Goal: Task Accomplishment & Management: Use online tool/utility

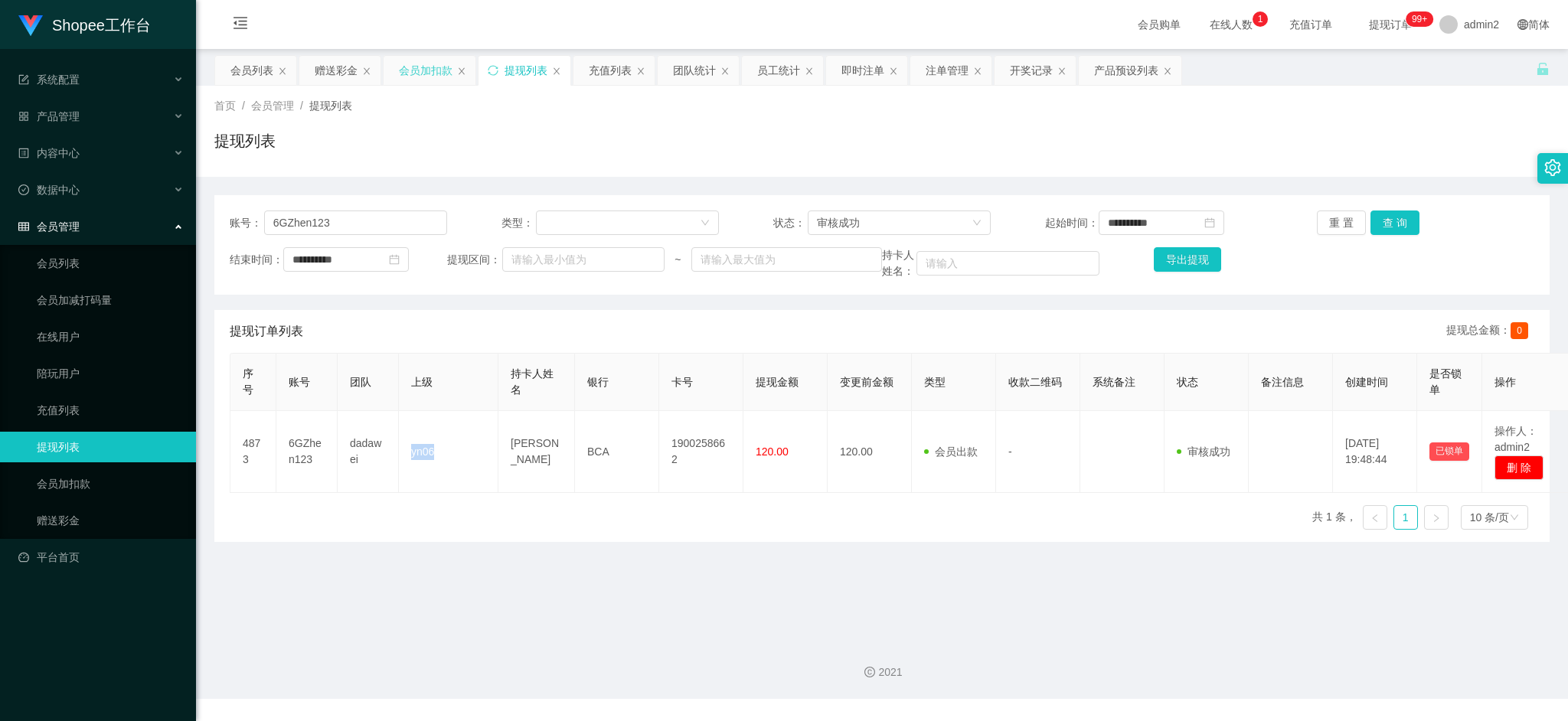
click at [427, 70] on div "会员加扣款" at bounding box center [426, 70] width 54 height 29
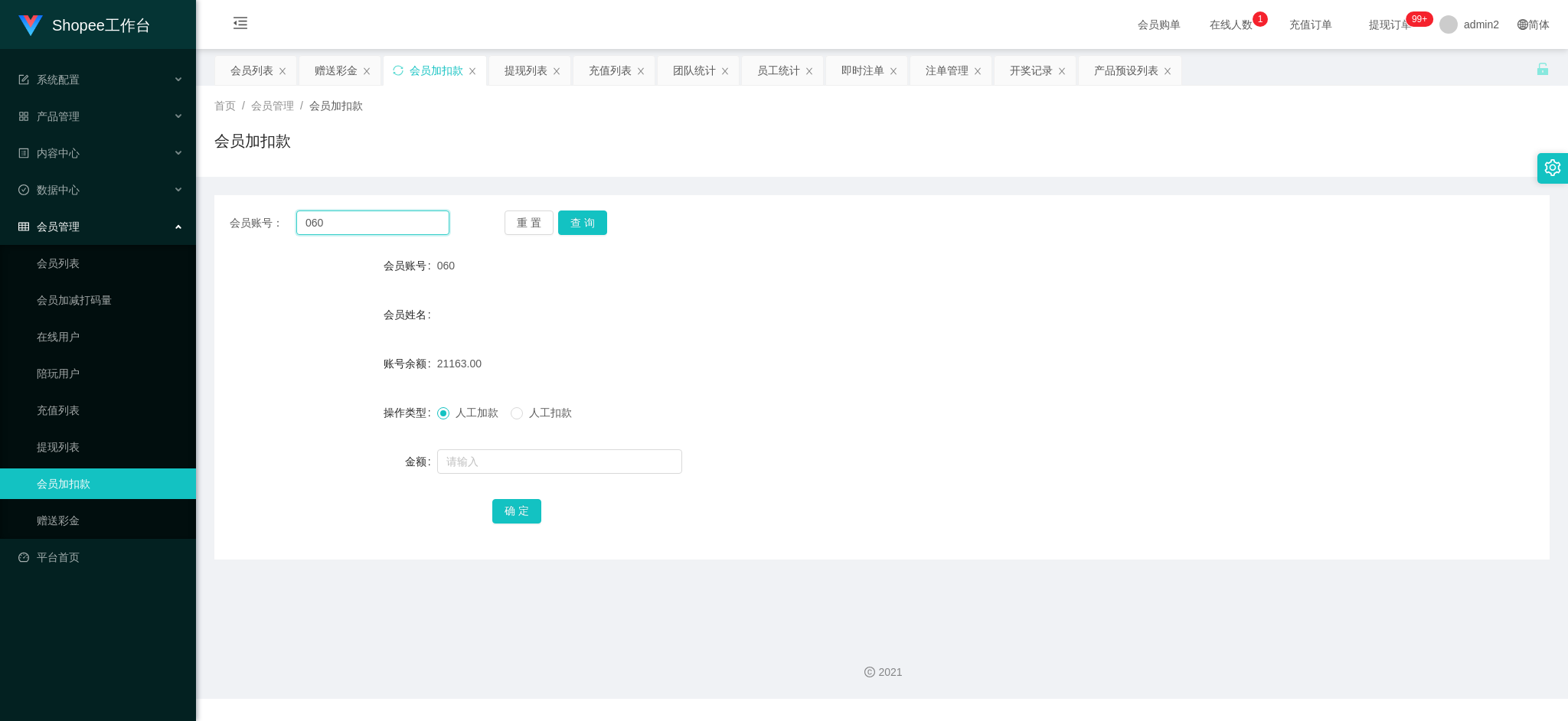
click at [384, 226] on input "060" at bounding box center [373, 223] width 153 height 25
drag, startPoint x: 384, startPoint y: 226, endPoint x: 570, endPoint y: 230, distance: 186.0
click at [392, 228] on input "060" at bounding box center [373, 223] width 153 height 25
paste input "168"
type input "168"
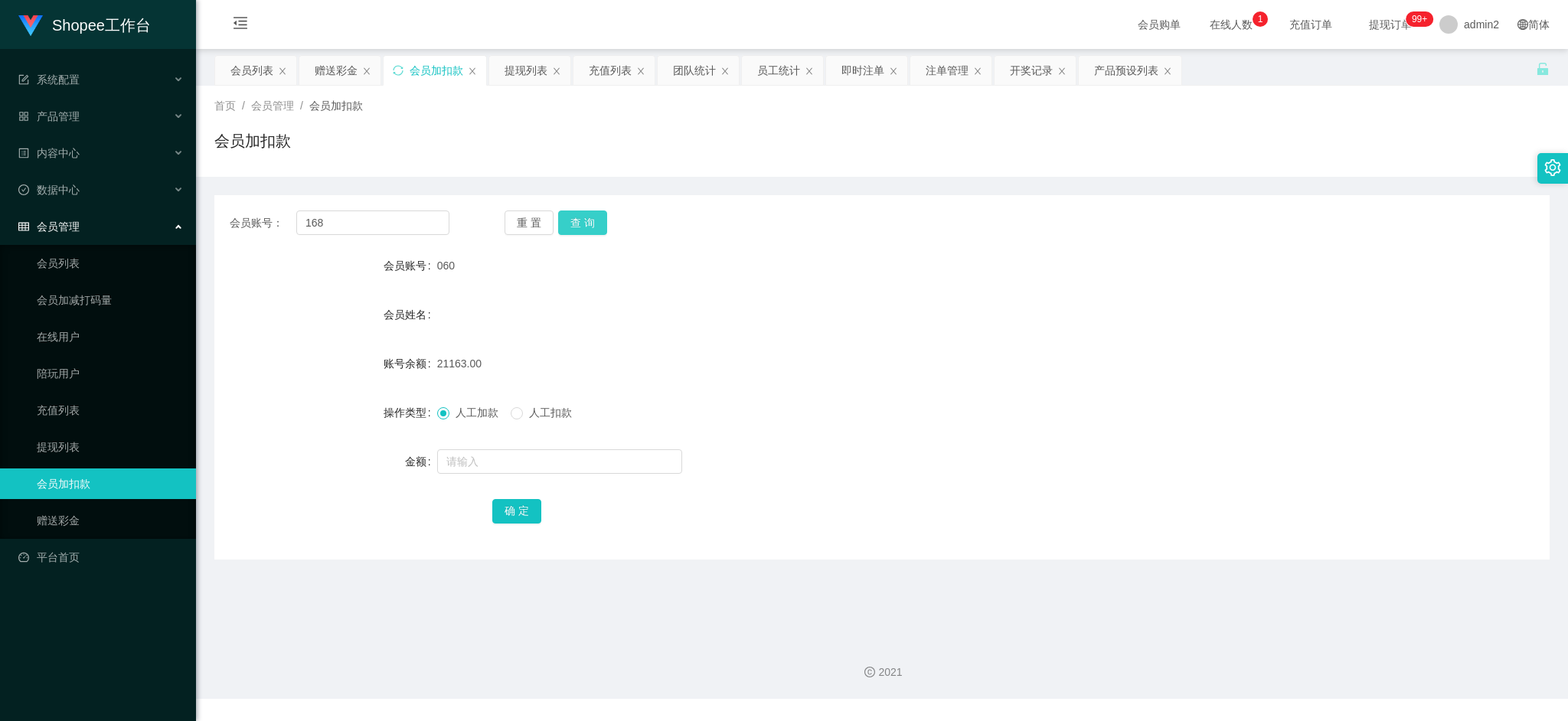
click at [591, 215] on button "查 询" at bounding box center [582, 223] width 49 height 25
drag, startPoint x: 616, startPoint y: 458, endPoint x: 616, endPoint y: 469, distance: 11.0
click at [617, 460] on input "text" at bounding box center [560, 462] width 245 height 25
click at [616, 469] on input "text" at bounding box center [560, 462] width 245 height 25
type input "23"
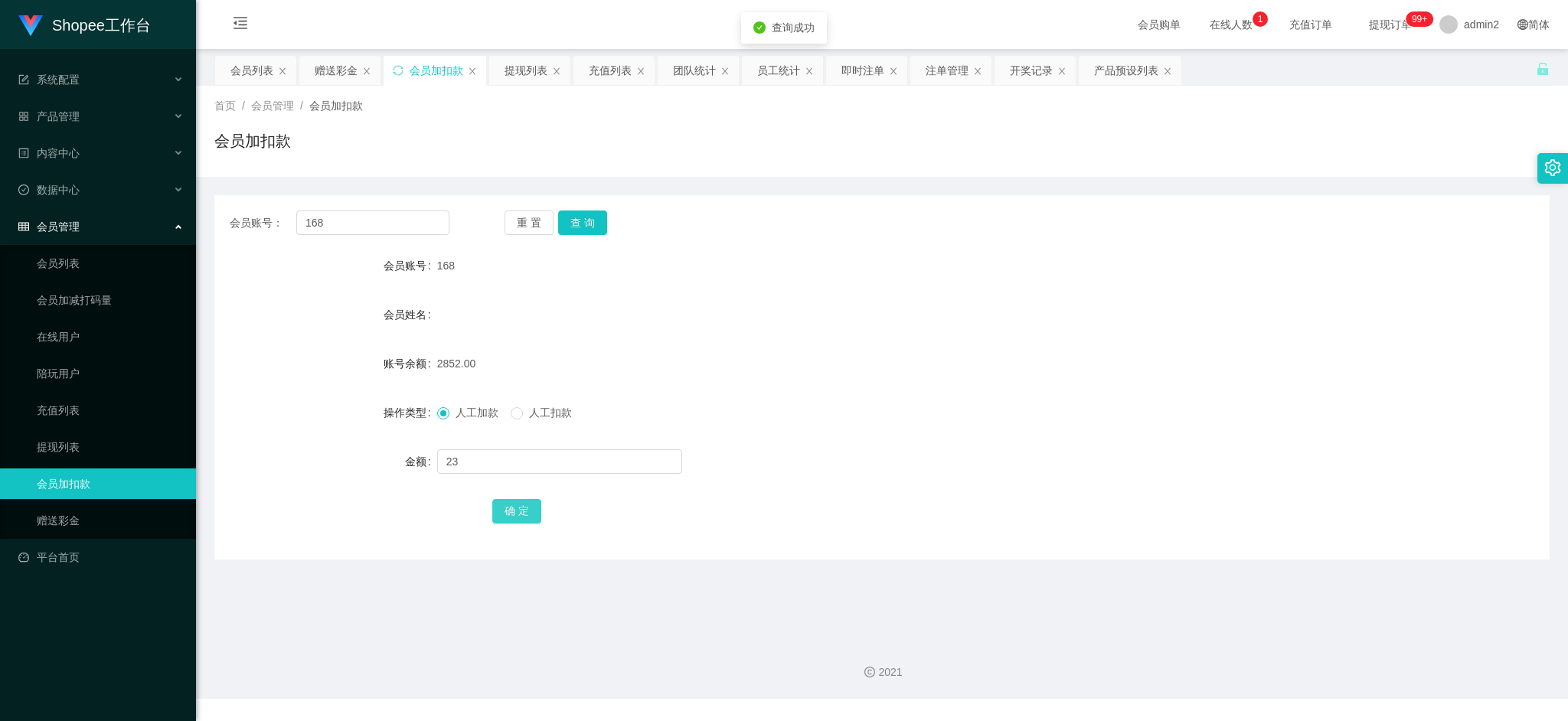
drag, startPoint x: 519, startPoint y: 502, endPoint x: 539, endPoint y: 495, distance: 21.2
click at [518, 502] on button "确 定" at bounding box center [516, 512] width 49 height 25
click at [989, 341] on form "会员账号 168 会员姓名 账号余额 2852.00 操作类型 人工加款 人工扣款 金额 23 确 定" at bounding box center [882, 387] width 1335 height 276
drag, startPoint x: 1193, startPoint y: 691, endPoint x: 707, endPoint y: 328, distance: 606.6
click at [1190, 690] on div "2021" at bounding box center [882, 663] width 1373 height 71
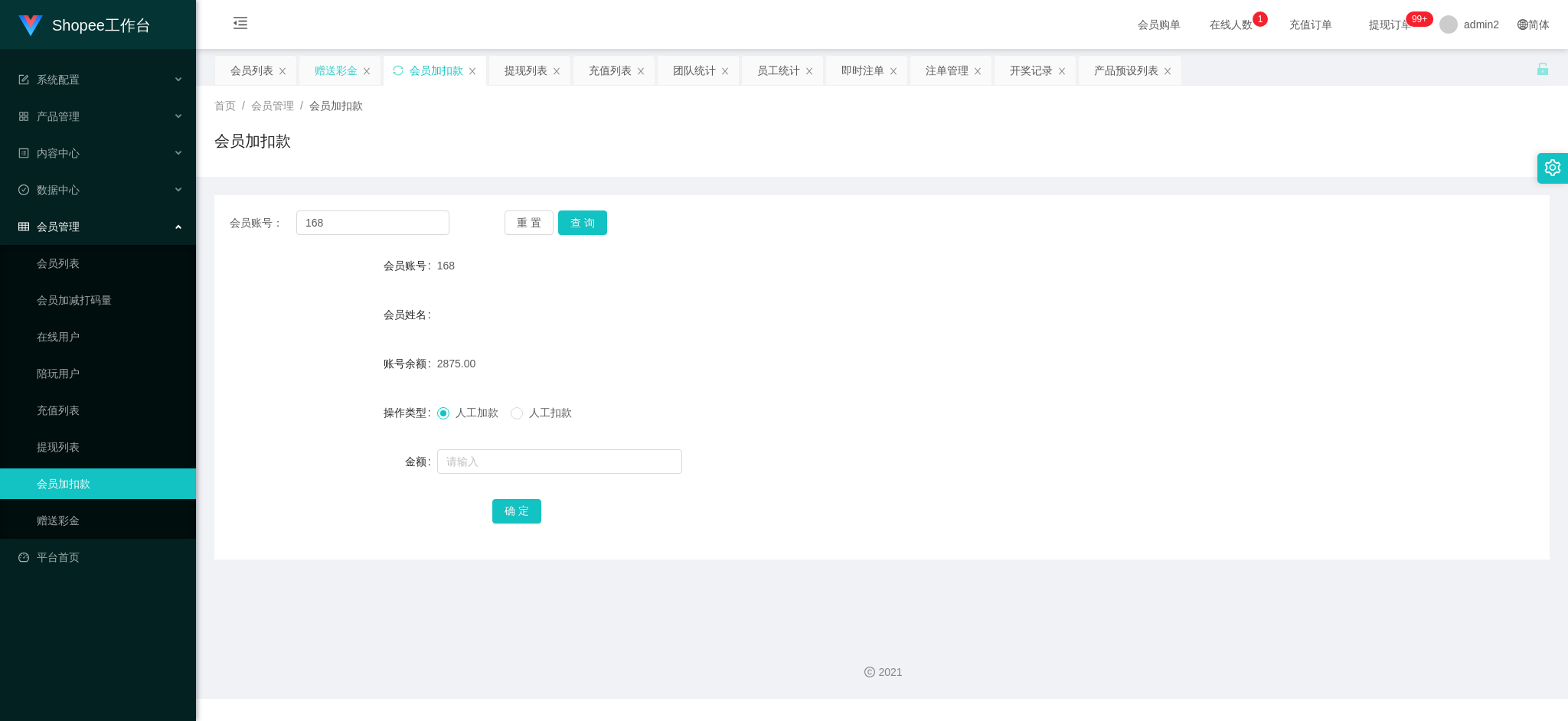
click at [336, 70] on div "赠送彩金" at bounding box center [336, 70] width 43 height 29
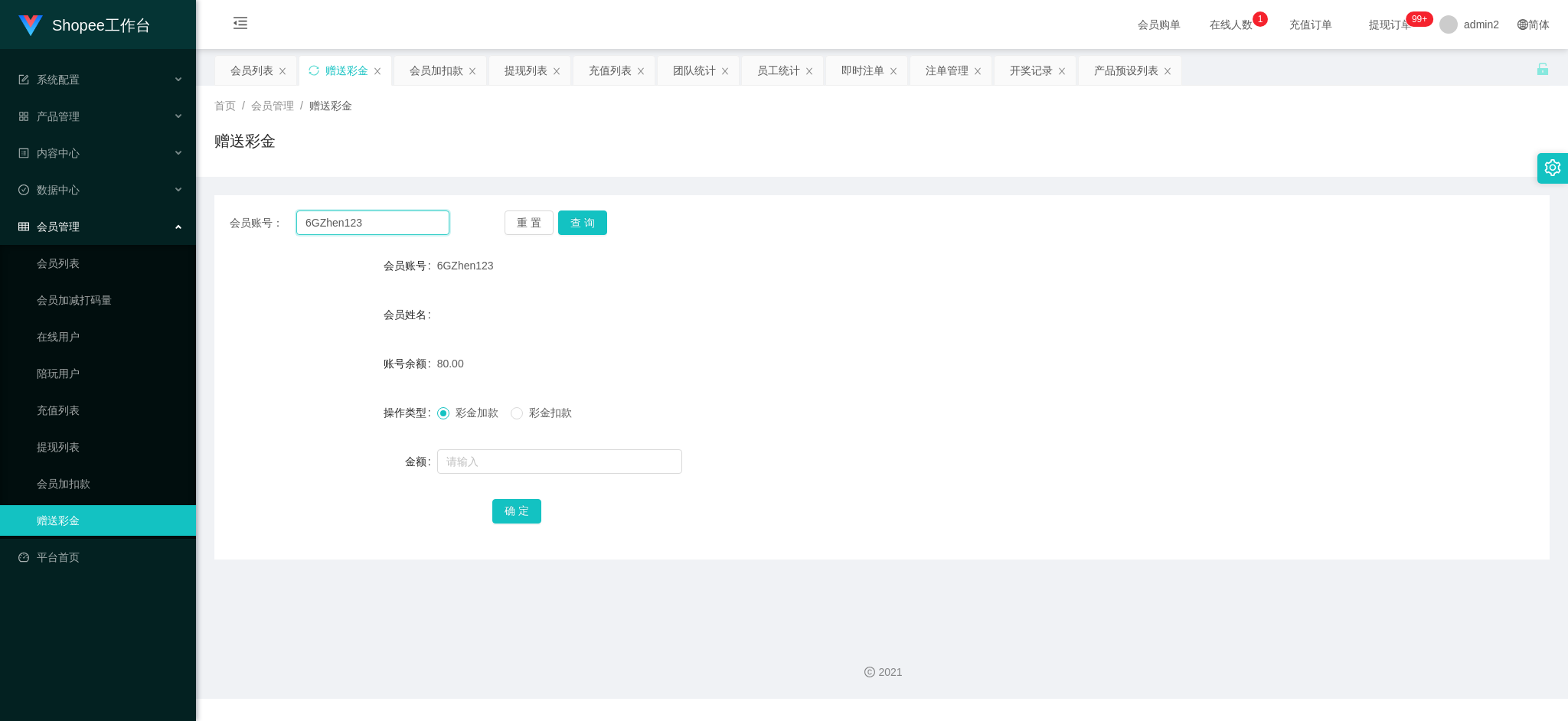
click at [412, 220] on input "6GZhen123" at bounding box center [373, 223] width 153 height 25
click at [415, 222] on input "6GZhen123" at bounding box center [373, 223] width 153 height 25
paste input "Abjed"
type input "Abjed23"
drag, startPoint x: 570, startPoint y: 222, endPoint x: 585, endPoint y: 248, distance: 30.0
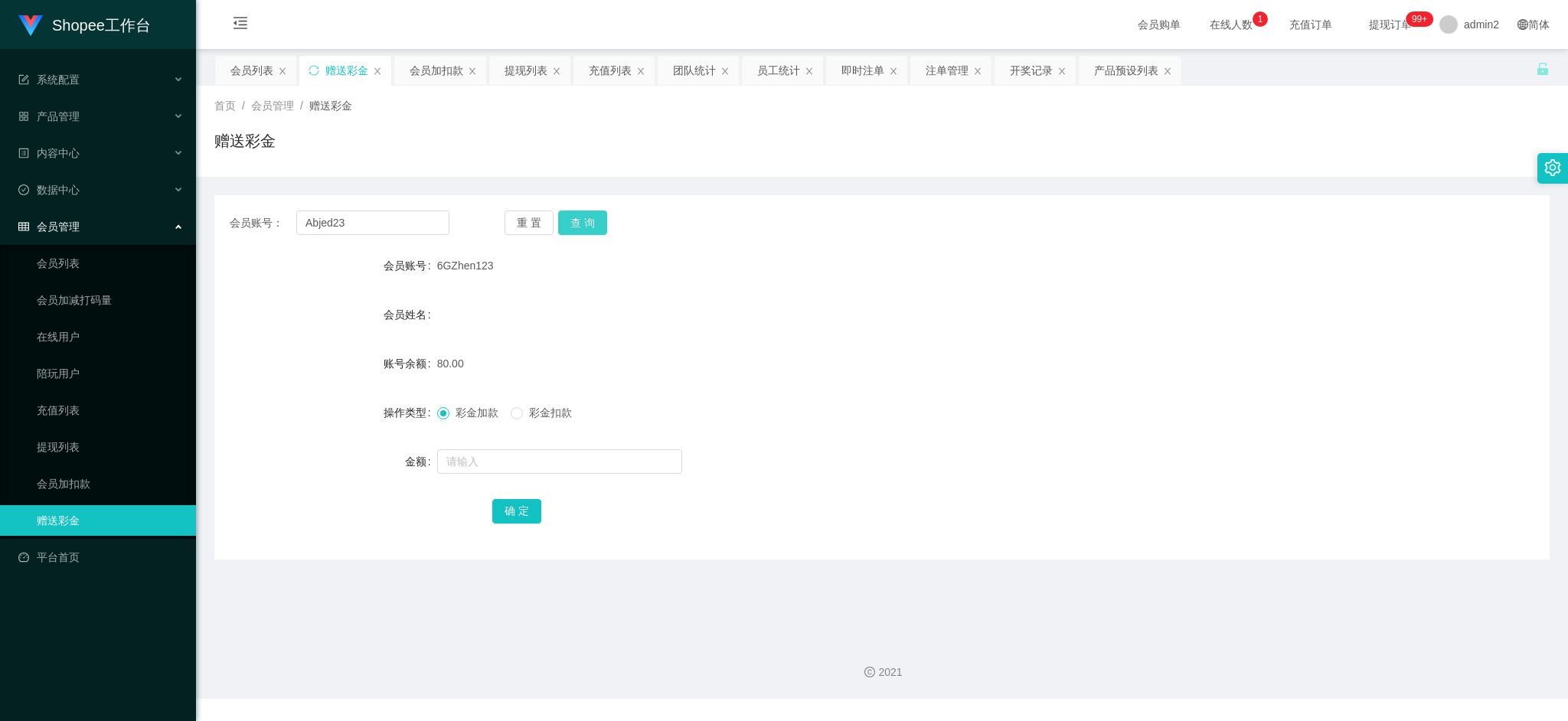
click at [570, 222] on button "查 询" at bounding box center [582, 223] width 49 height 25
click at [627, 457] on input "text" at bounding box center [560, 462] width 245 height 25
click at [627, 457] on input "8" at bounding box center [560, 462] width 245 height 25
type input "80"
click at [528, 510] on button "确 定" at bounding box center [516, 512] width 49 height 25
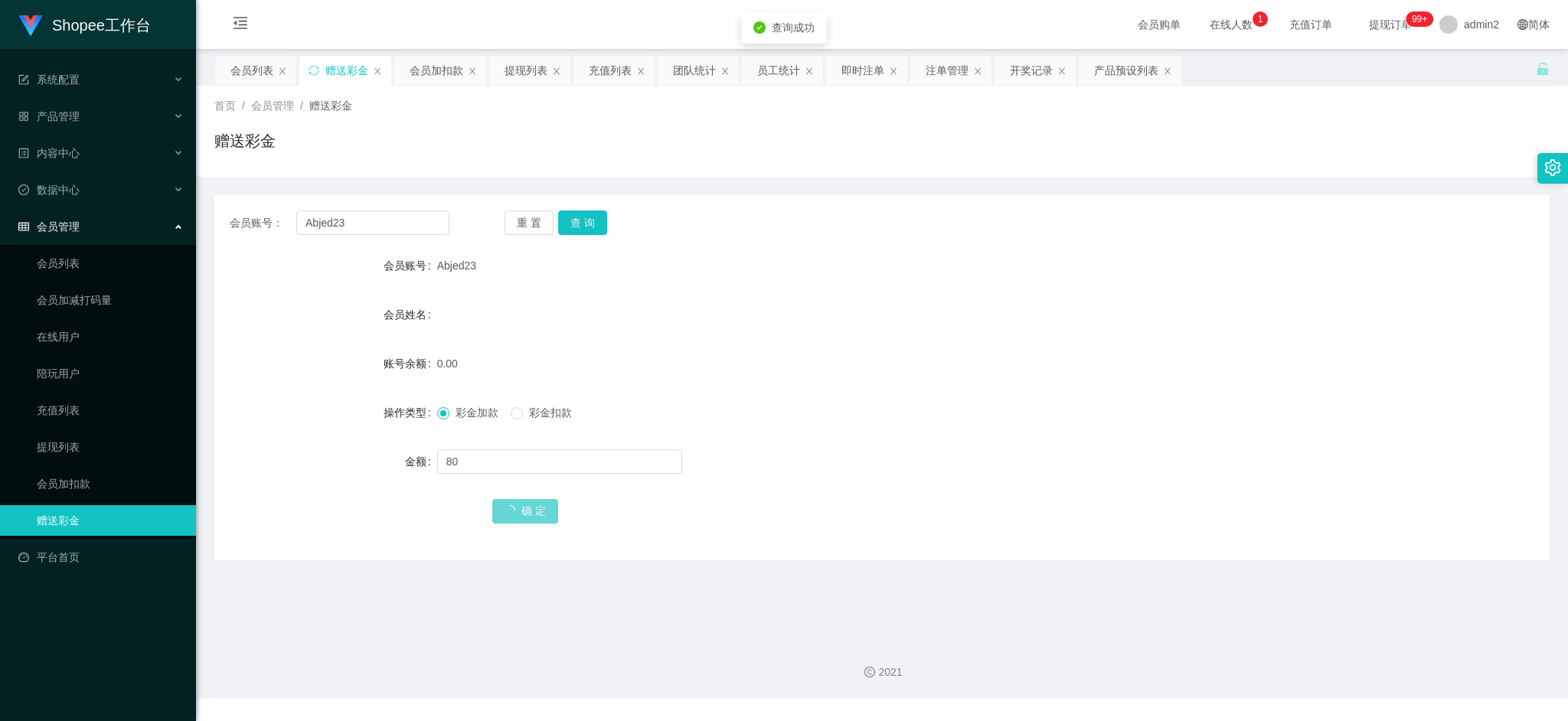
click at [937, 383] on form "会员账号 Abjed23 会员姓名 账号余额 0.00 操作类型 彩金加款 彩金扣款 金额 80 确 定" at bounding box center [882, 387] width 1335 height 276
drag, startPoint x: 1261, startPoint y: 614, endPoint x: 1183, endPoint y: 571, distance: 89.1
click at [1261, 614] on main "关闭左侧 关闭右侧 关闭其它 刷新页面 会员列表 赠送彩金 会员加扣款 提现列表 充值列表 团队统计 员工统计 即时注单 注单管理 开奖记录 产品预设列表 首…" at bounding box center [882, 338] width 1373 height 579
click at [427, 70] on div "会员加扣款" at bounding box center [437, 70] width 54 height 29
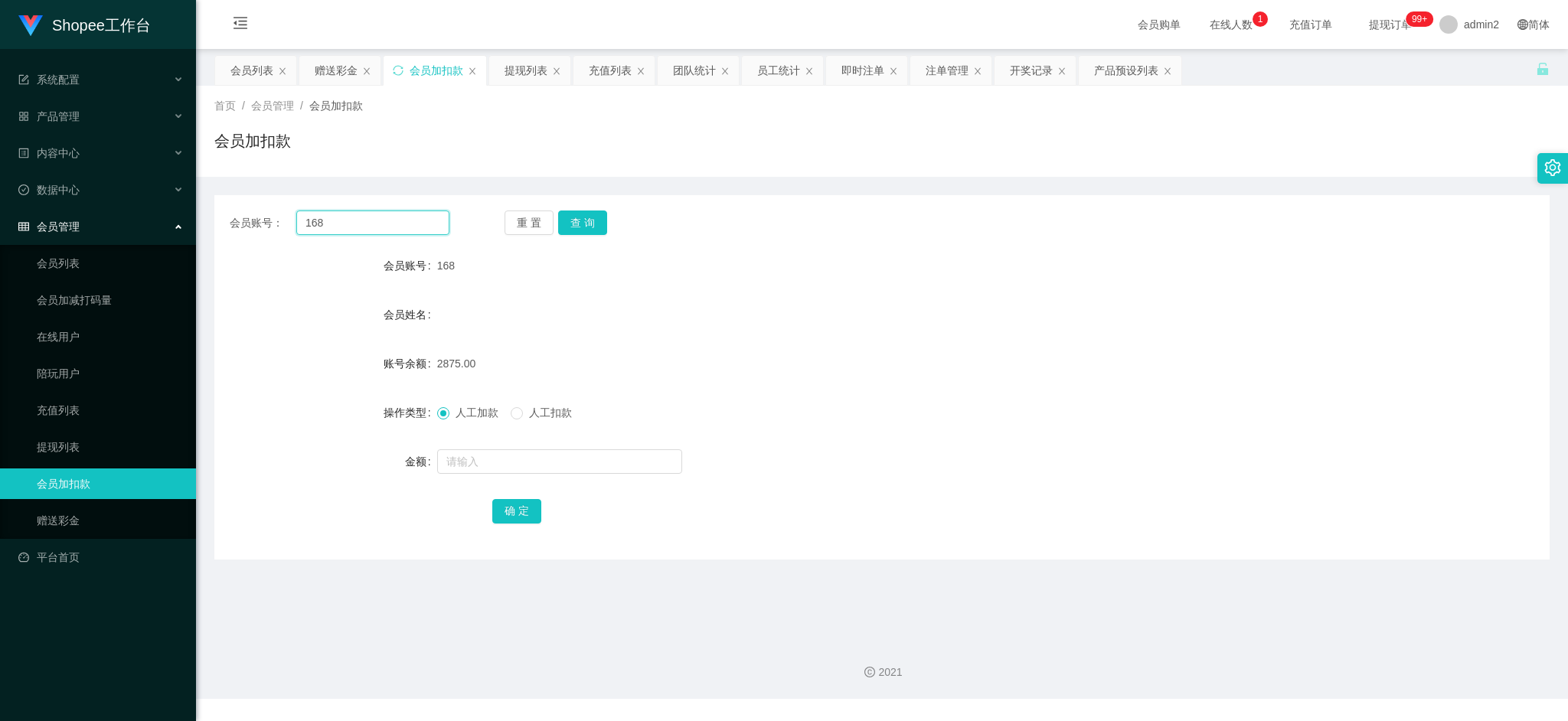
click at [399, 224] on input "168" at bounding box center [373, 223] width 153 height 25
drag, startPoint x: 399, startPoint y: 225, endPoint x: 450, endPoint y: 167, distance: 77.2
click at [399, 226] on input "168" at bounding box center [373, 223] width 153 height 25
click at [521, 65] on div "提现列表" at bounding box center [526, 70] width 43 height 29
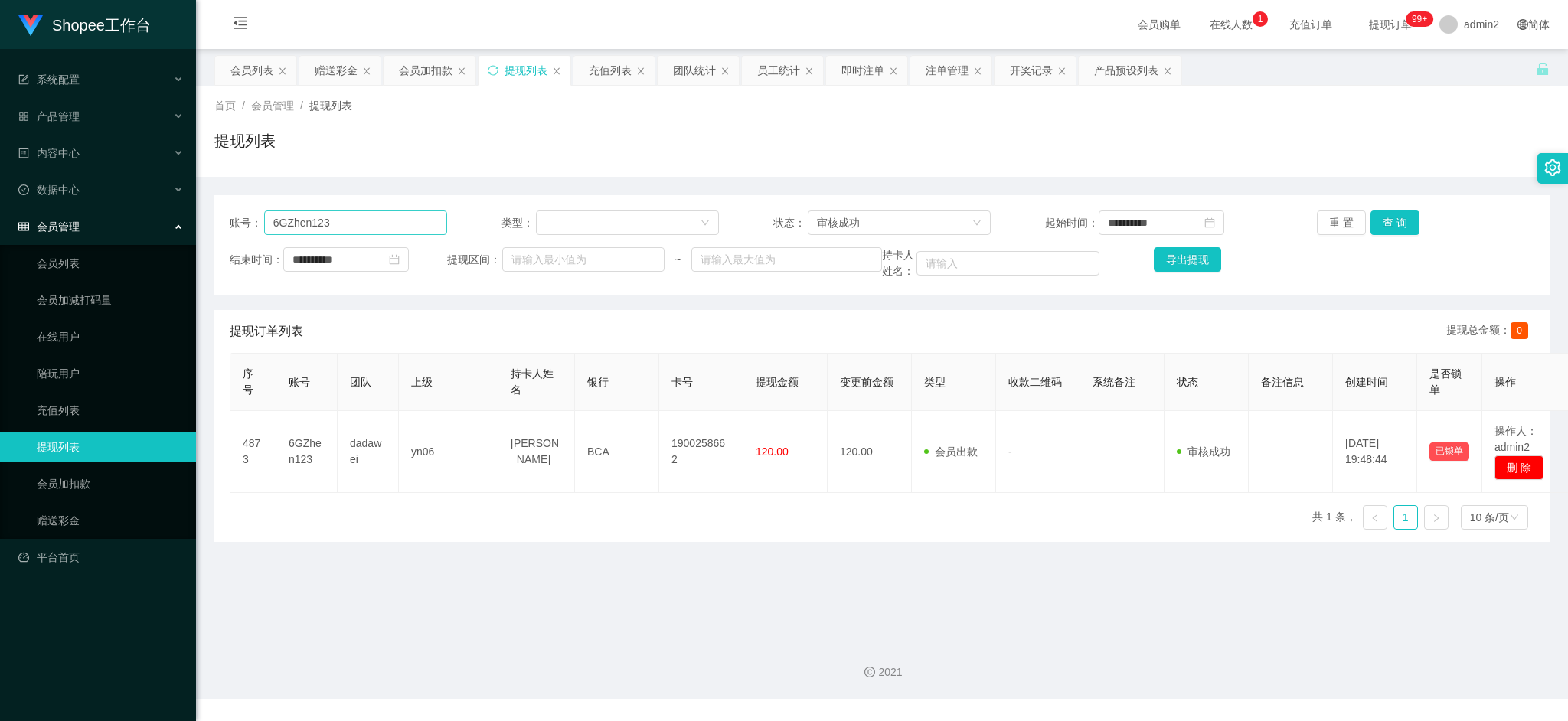
drag, startPoint x: 401, startPoint y: 243, endPoint x: 395, endPoint y: 234, distance: 10.8
click at [399, 243] on div "**********" at bounding box center [882, 245] width 1335 height 99
click at [401, 221] on input "6GZhen123" at bounding box center [355, 223] width 183 height 25
paste input "Abjed"
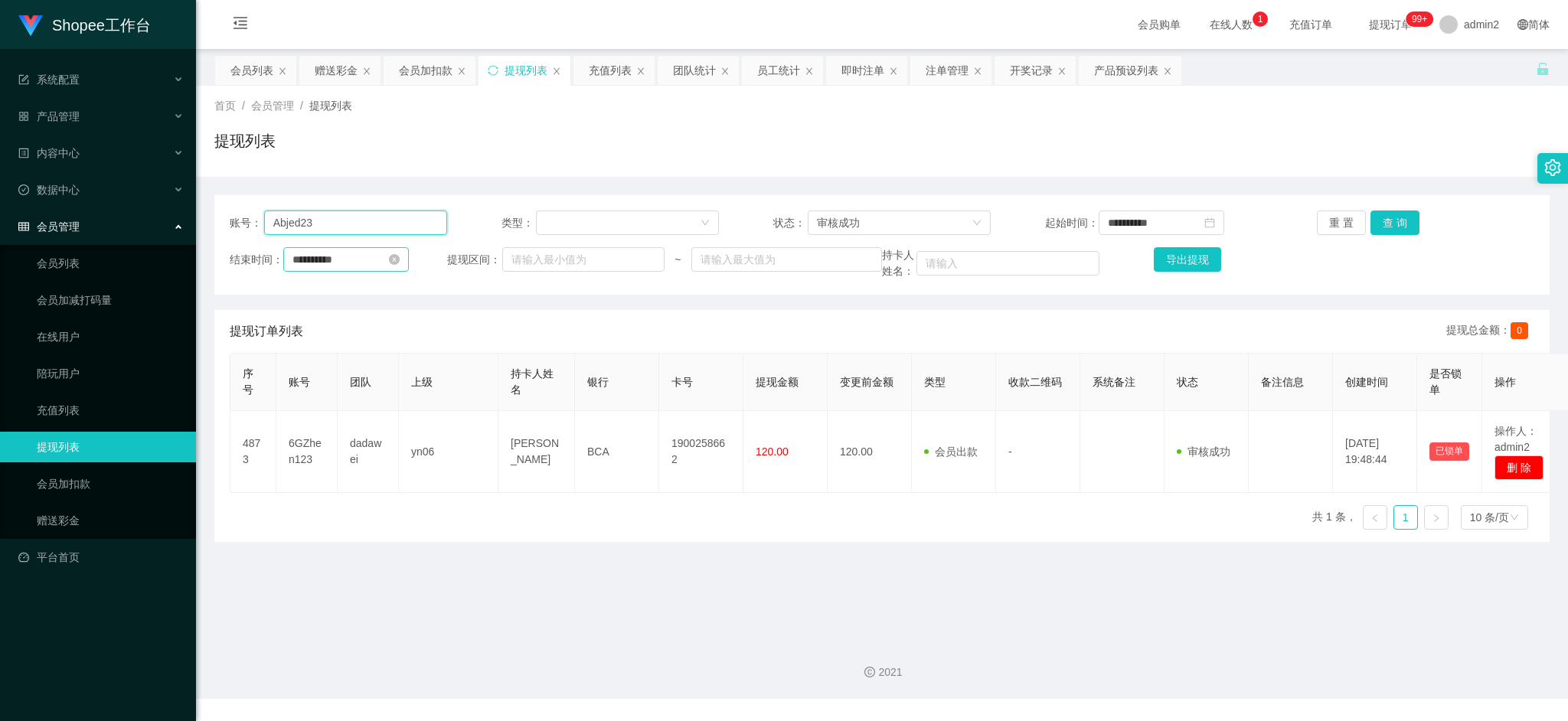
type input "Abjed23"
click at [357, 263] on input "**********" at bounding box center [346, 260] width 126 height 25
click at [395, 491] on link "今天" at bounding box center [391, 491] width 22 height 29
type input "**********"
click at [1182, 228] on input "**********" at bounding box center [1162, 223] width 126 height 25
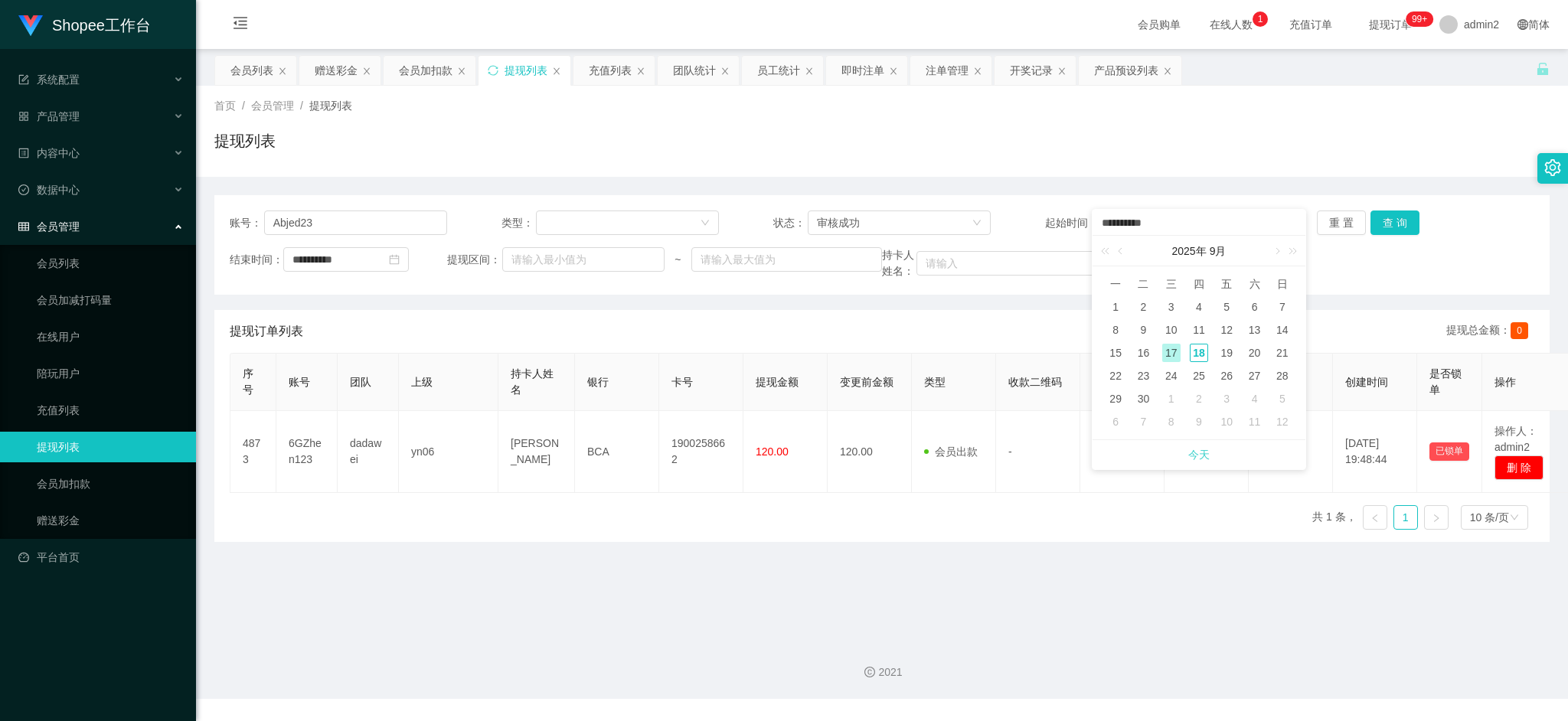
click at [1197, 459] on link "今天" at bounding box center [1199, 454] width 22 height 29
type input "**********"
click at [860, 217] on div "审核成功" at bounding box center [894, 223] width 155 height 23
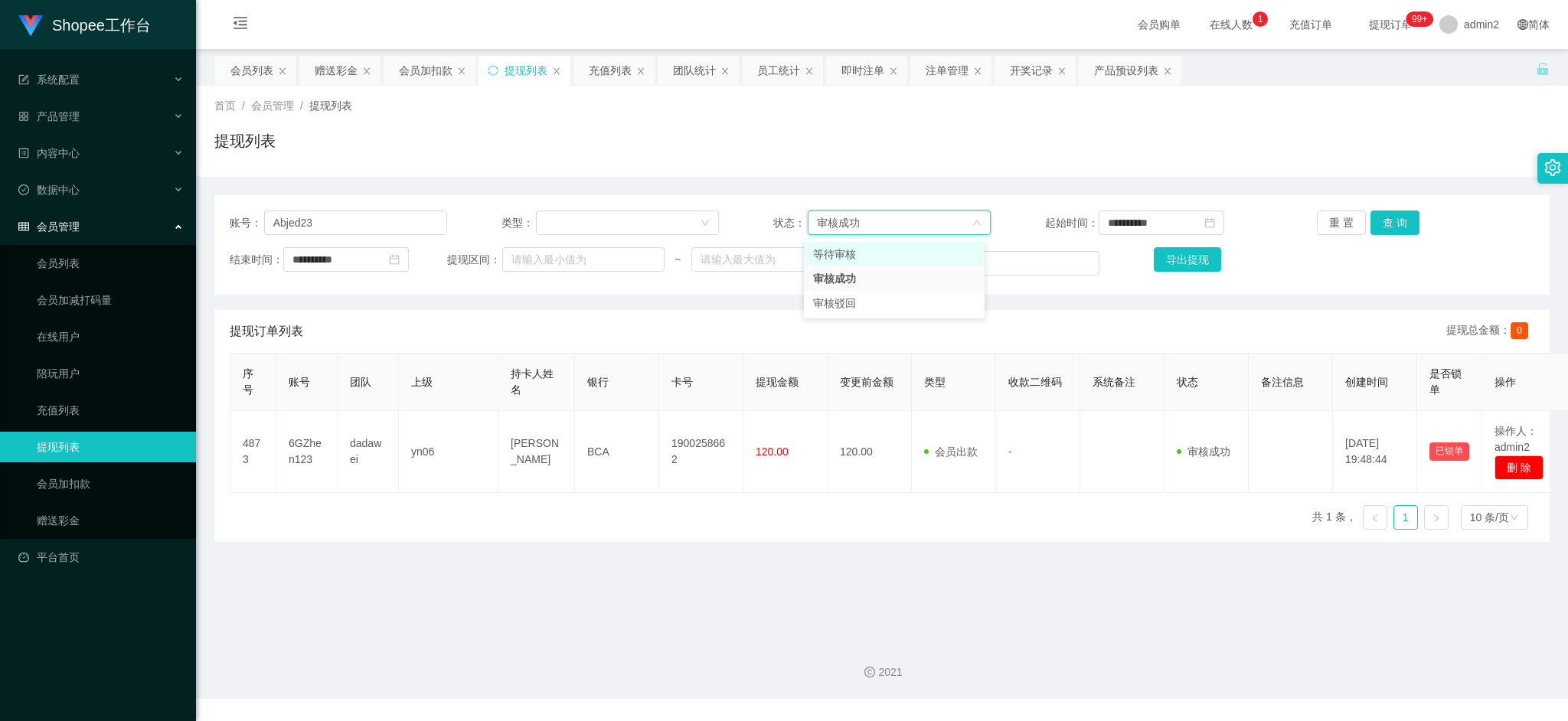
click at [866, 252] on li "等待审核" at bounding box center [895, 254] width 181 height 25
click at [1391, 219] on button "查 询" at bounding box center [1395, 223] width 49 height 25
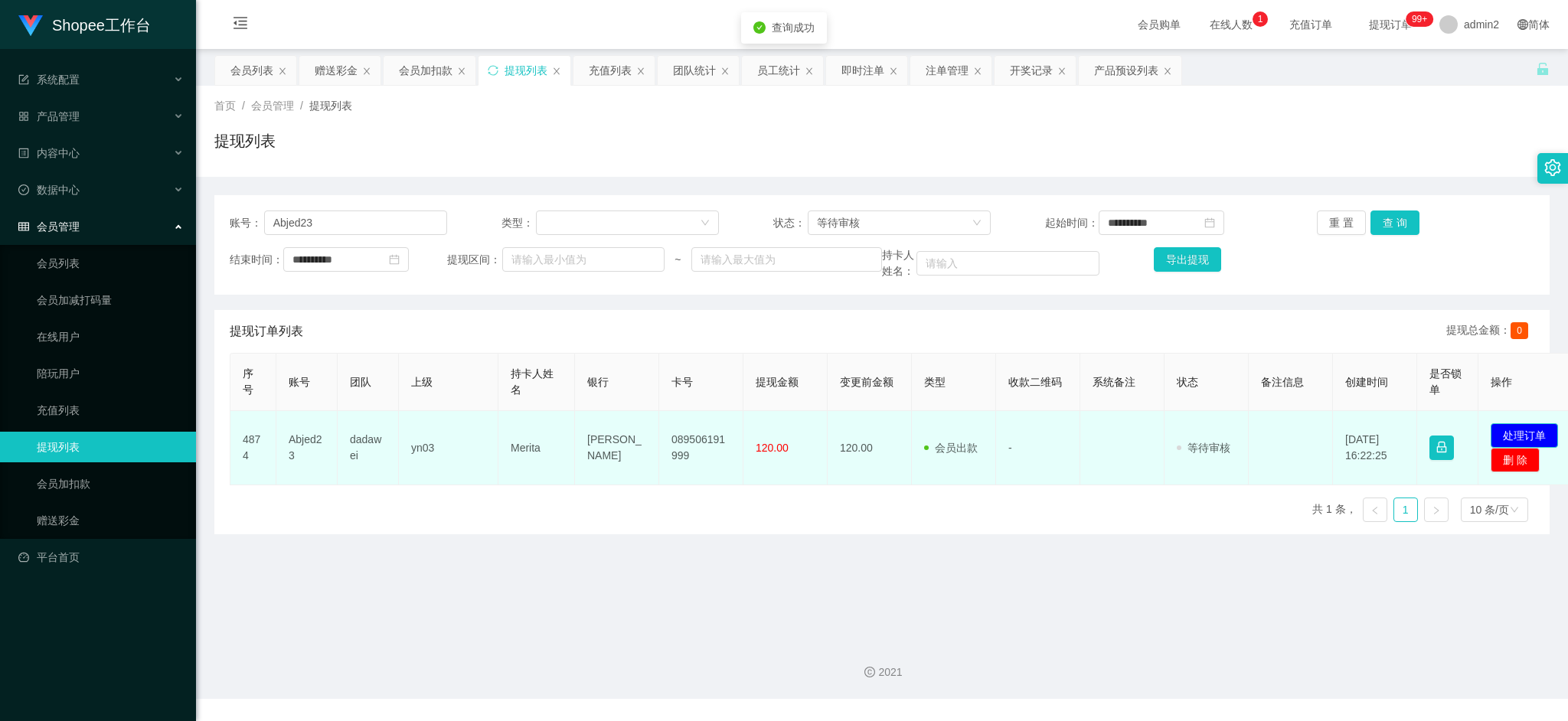
click at [1528, 433] on button "处理订单" at bounding box center [1524, 435] width 67 height 25
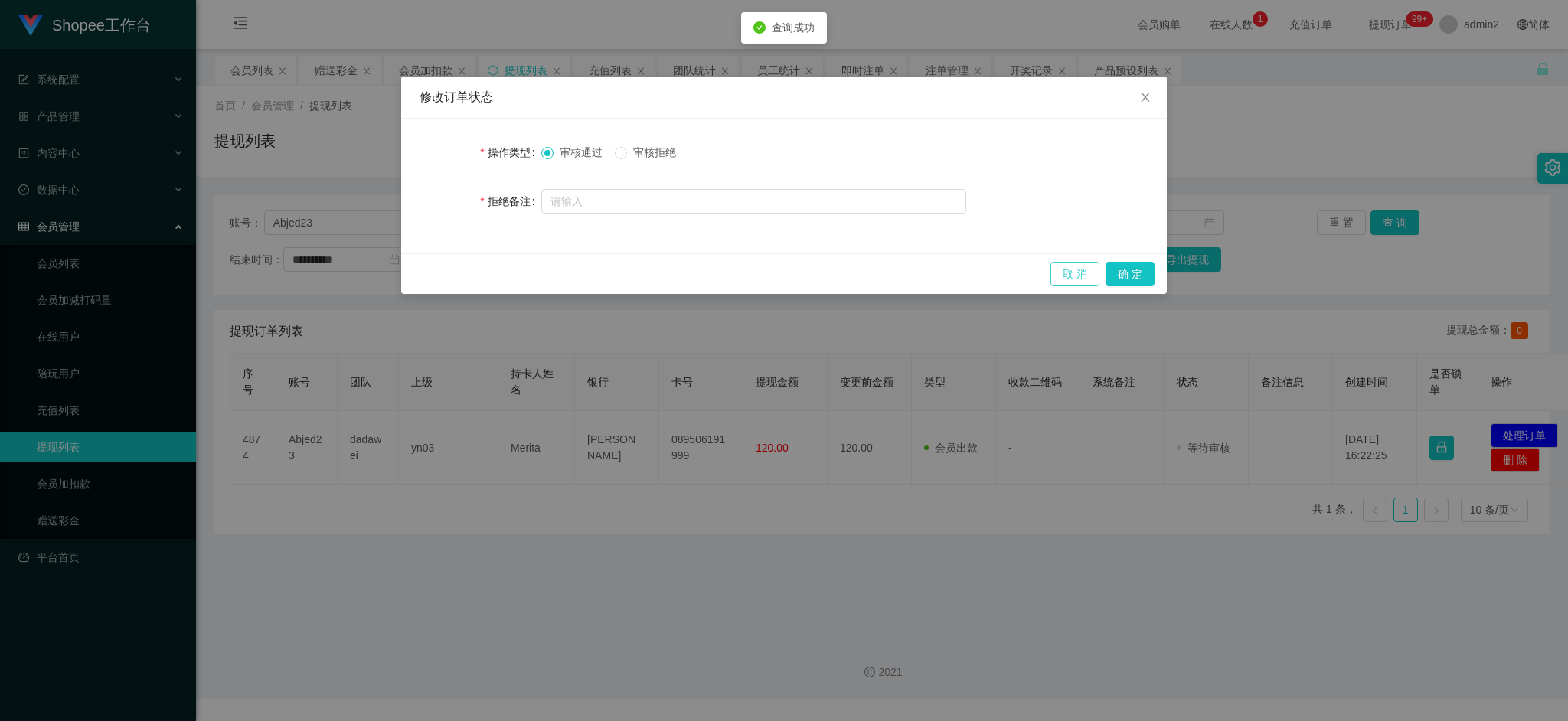
click at [1072, 268] on button "取 消" at bounding box center [1074, 274] width 49 height 25
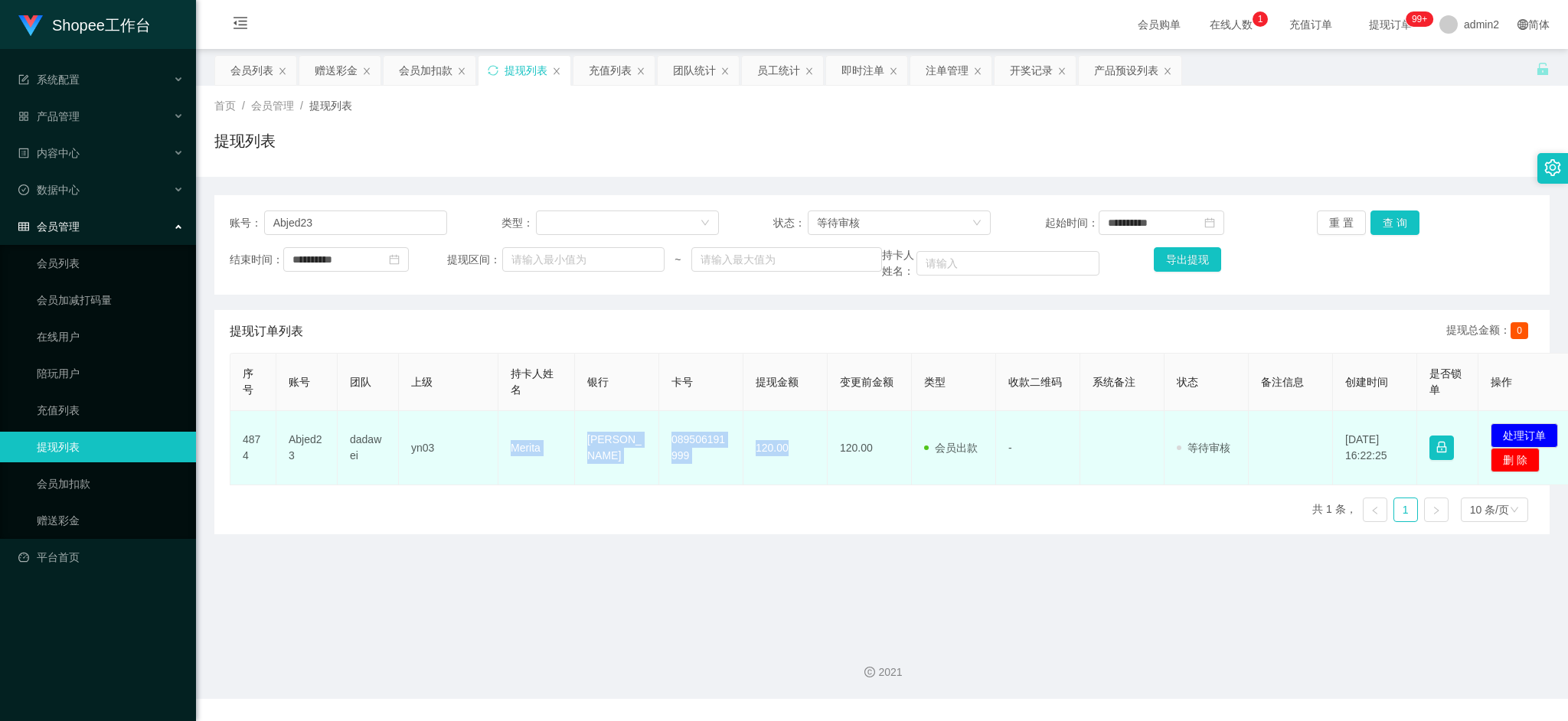
drag, startPoint x: 475, startPoint y: 436, endPoint x: 804, endPoint y: 459, distance: 329.8
click at [804, 459] on tr "4874 Abjed23 dadawei yn03 Merita DANA 089506191999 120.00 120.00 会员出款 人工取款 - 审核…" at bounding box center [905, 448] width 1350 height 75
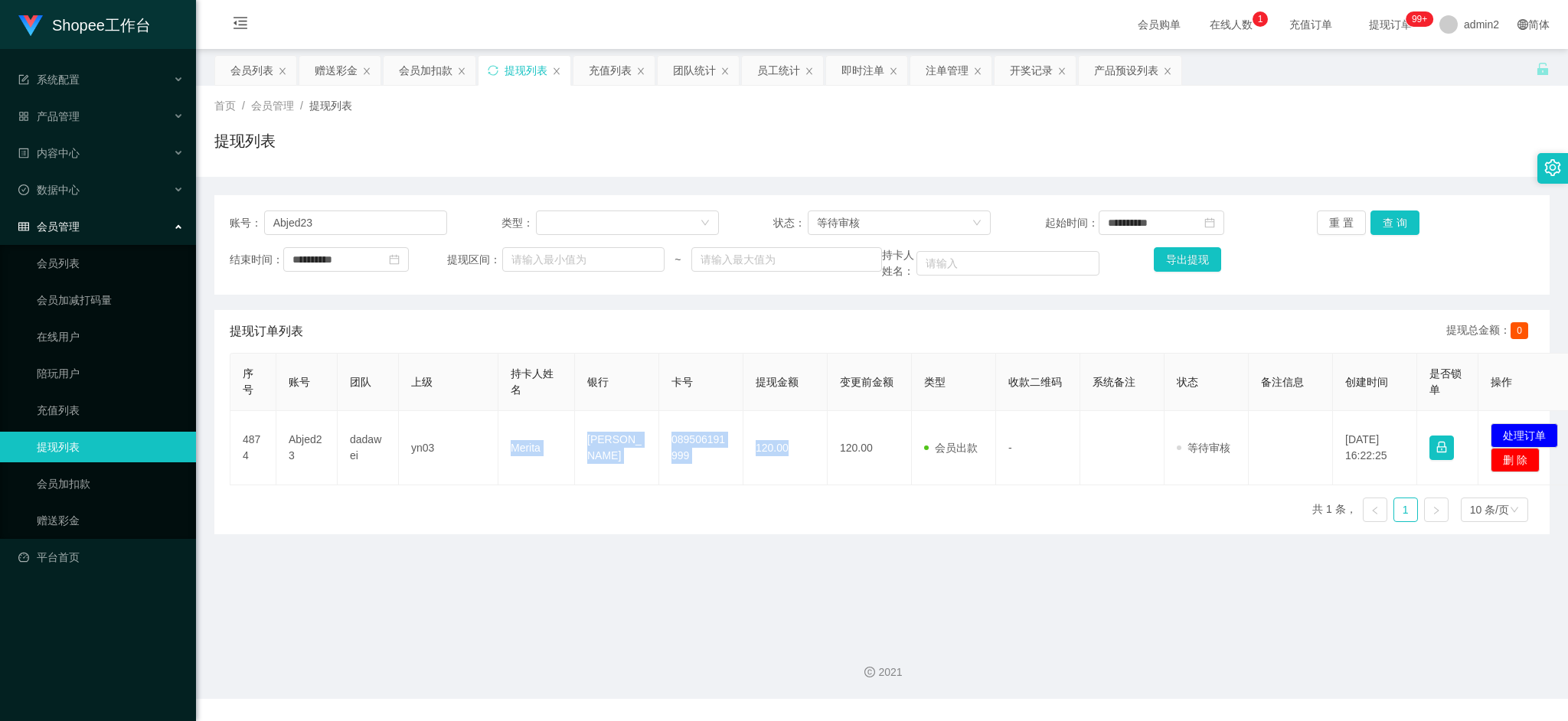
copy tr "Merita DANA 089506191999 120.00"
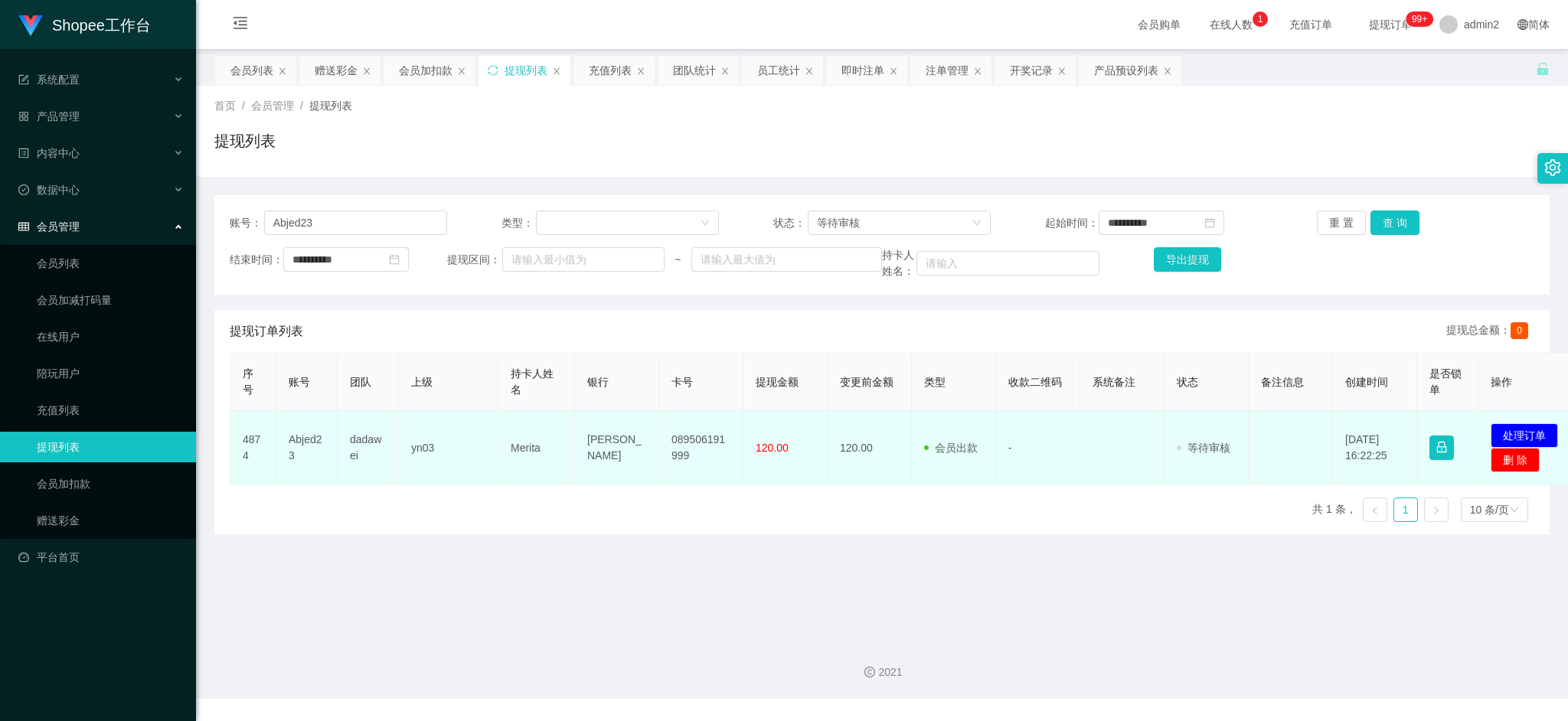
click at [1513, 421] on td "发起代付 处理订单 删 除" at bounding box center [1529, 448] width 102 height 75
click at [1500, 430] on button "处理订单" at bounding box center [1524, 435] width 67 height 25
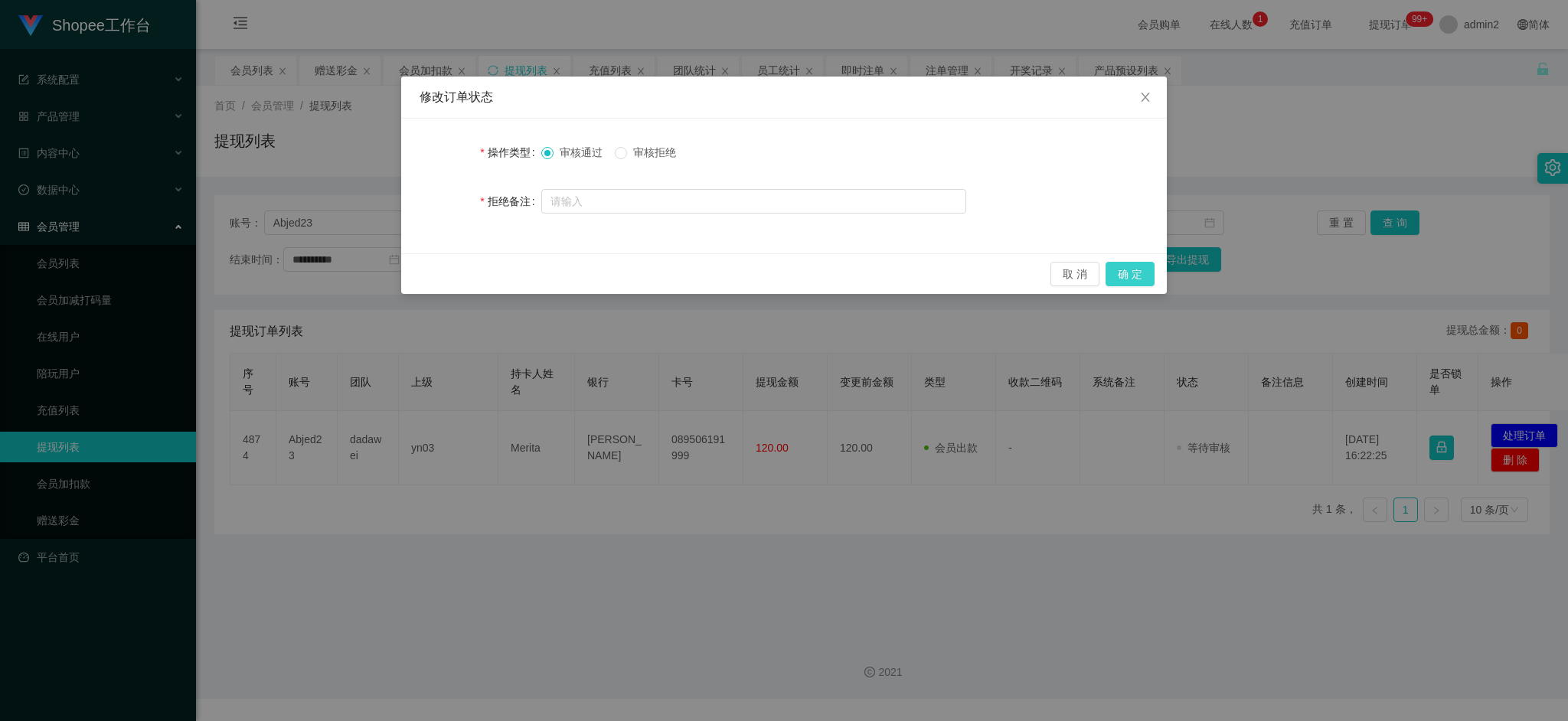
click at [1135, 279] on button "确 定" at bounding box center [1130, 274] width 49 height 25
